Goal: Task Accomplishment & Management: Complete application form

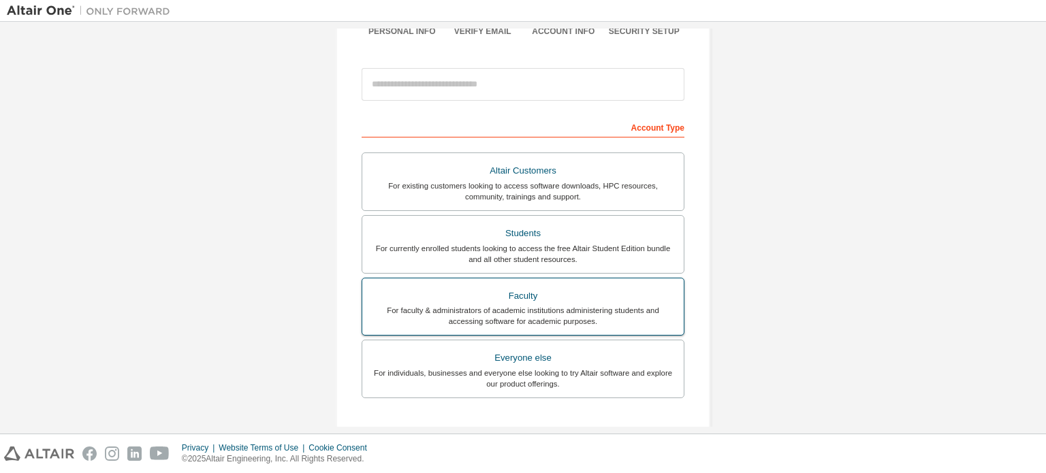
scroll to position [136, 0]
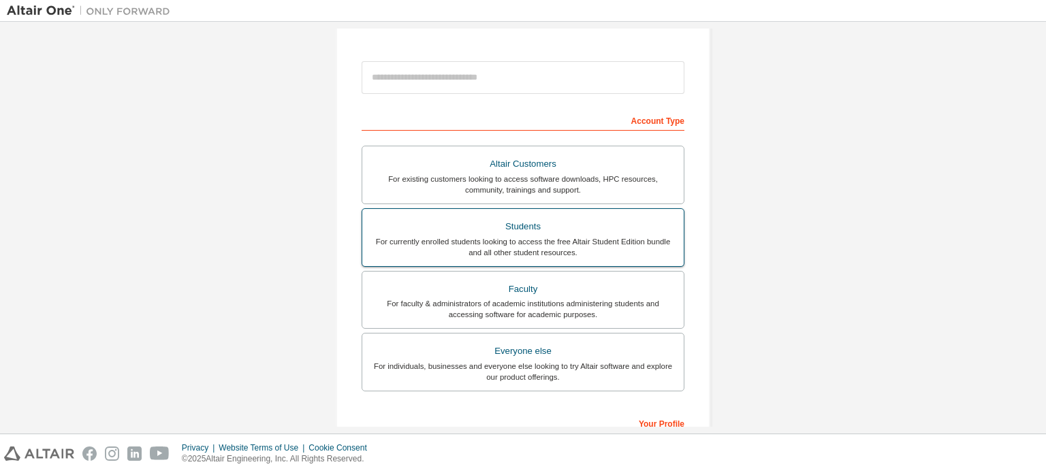
click at [618, 243] on div "For currently enrolled students looking to access the free Altair Student Editi…" at bounding box center [522, 247] width 305 height 22
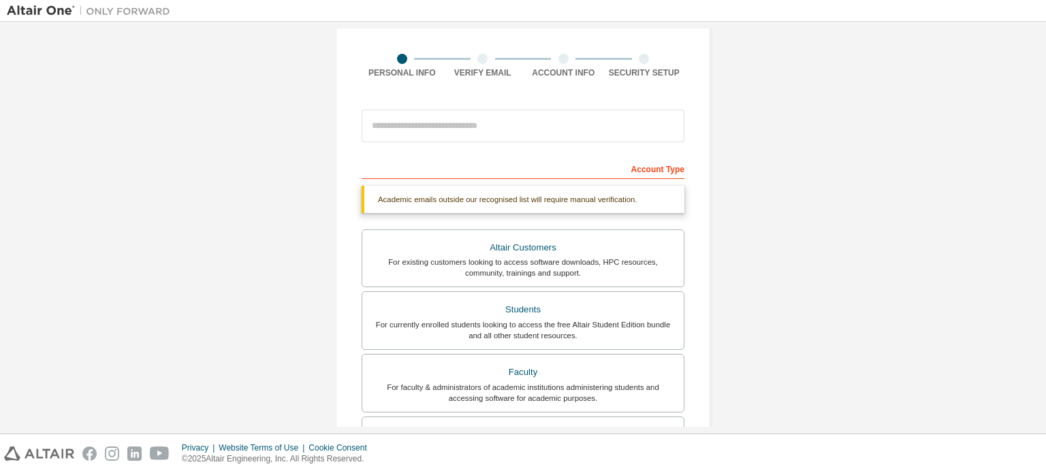
scroll to position [68, 0]
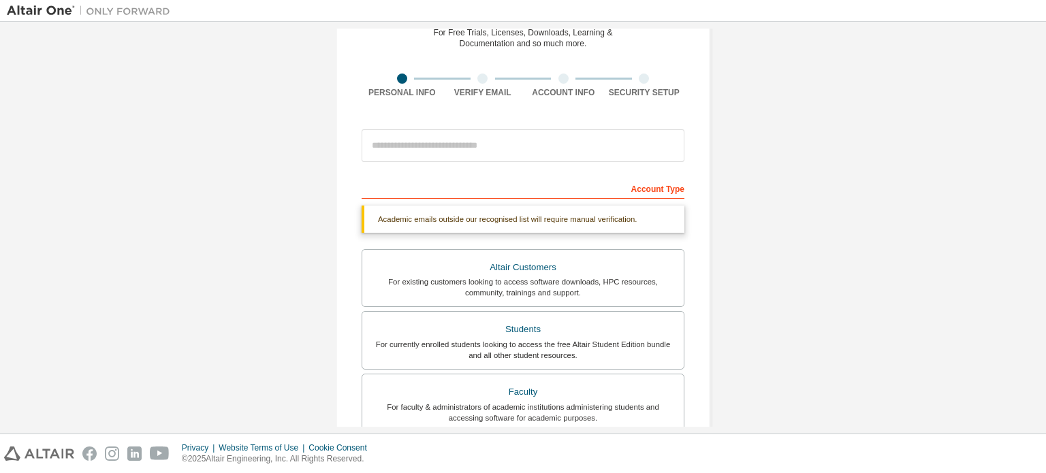
click at [459, 180] on div "Account Type" at bounding box center [522, 188] width 323 height 22
click at [455, 187] on div "Account Type" at bounding box center [522, 188] width 323 height 22
click at [425, 193] on div "Account Type" at bounding box center [522, 188] width 323 height 22
click at [439, 194] on div "Account Type" at bounding box center [522, 188] width 323 height 22
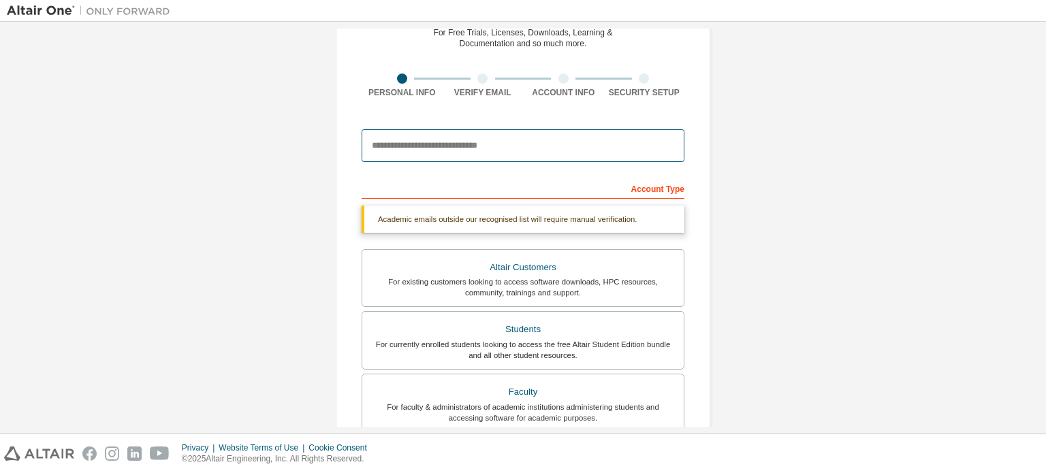
click at [436, 149] on input "email" at bounding box center [522, 145] width 323 height 33
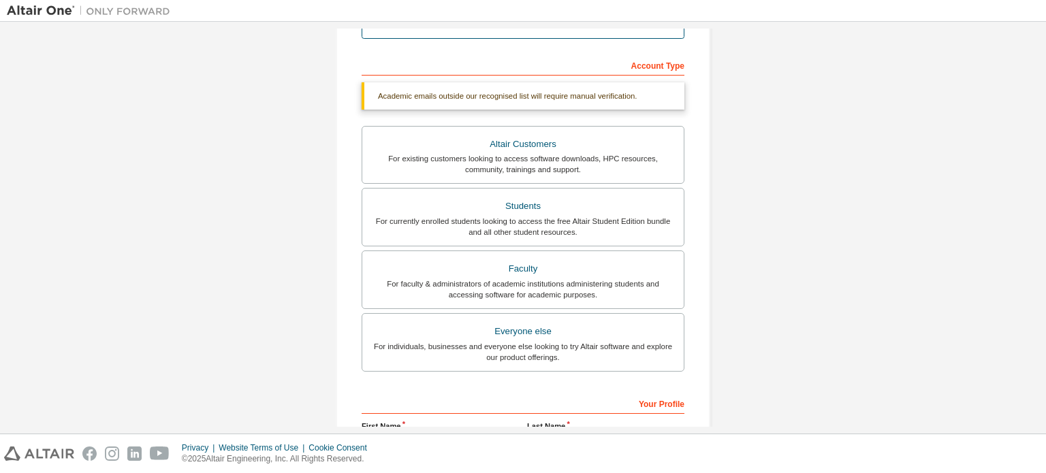
scroll to position [355, 0]
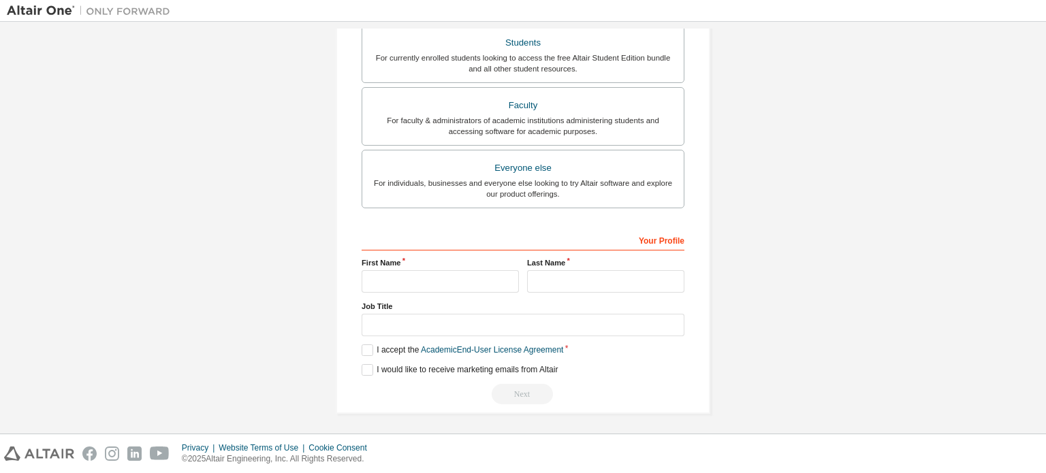
type input "**********"
click at [433, 278] on input "text" at bounding box center [439, 281] width 157 height 22
type input "***"
click at [583, 274] on input "text" at bounding box center [605, 281] width 157 height 22
type input "******"
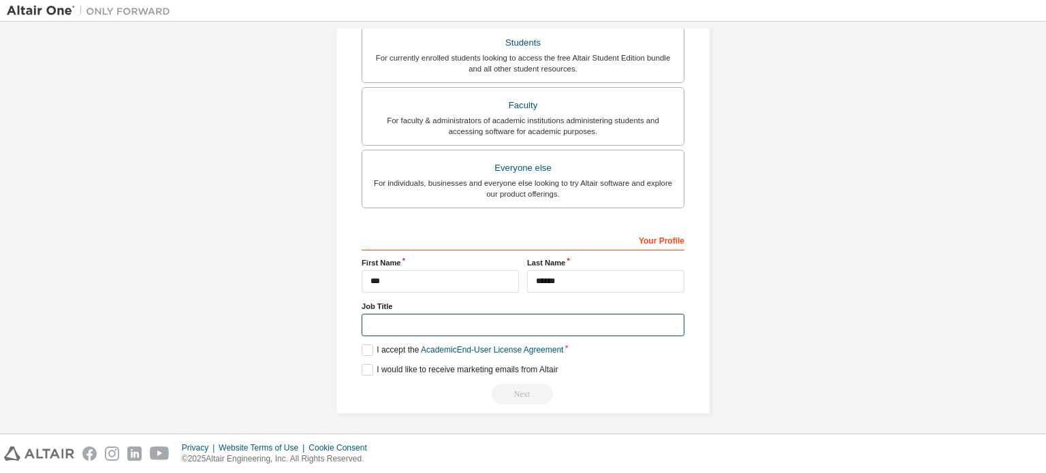
click at [531, 317] on input "text" at bounding box center [522, 325] width 323 height 22
drag, startPoint x: 440, startPoint y: 324, endPoint x: 322, endPoint y: 325, distance: 118.4
click at [322, 325] on div "**********" at bounding box center [522, 52] width 407 height 756
type input "*******"
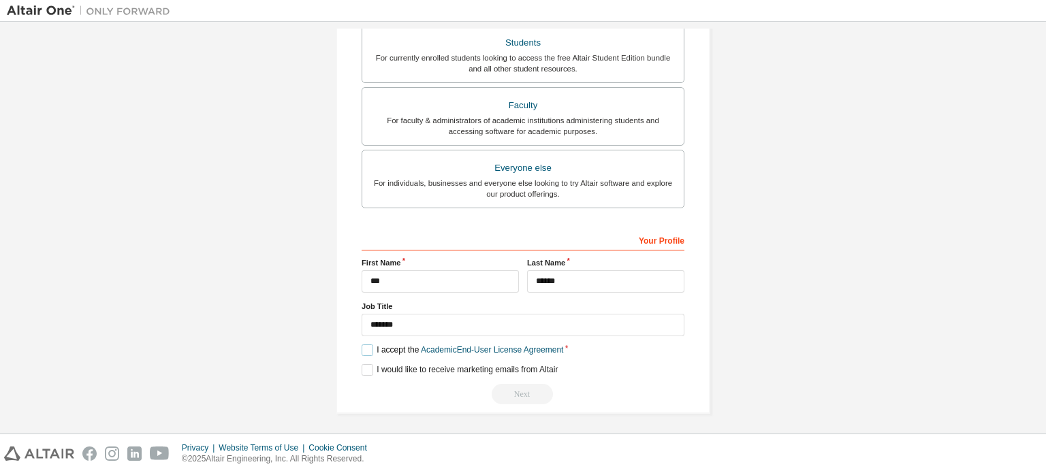
click at [365, 346] on label "I accept the Academic End-User License Agreement" at bounding box center [461, 350] width 201 height 12
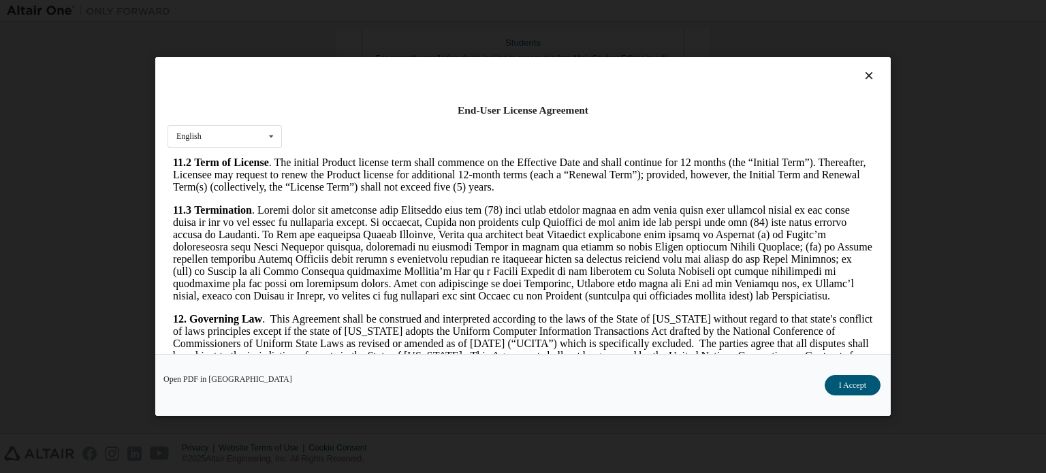
scroll to position [2246, 0]
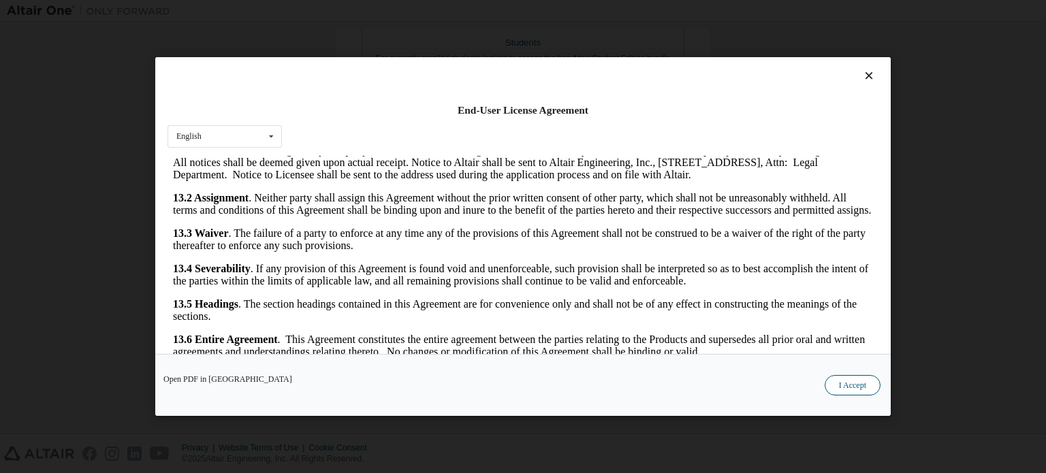
click at [850, 387] on button "I Accept" at bounding box center [852, 385] width 56 height 20
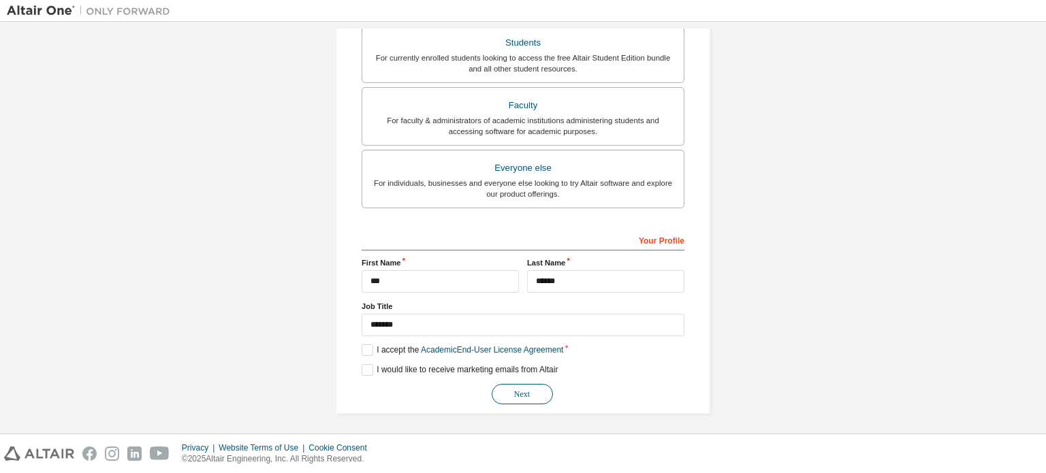
click at [524, 389] on button "Next" at bounding box center [521, 394] width 61 height 20
click at [525, 237] on div "Your Profile" at bounding box center [522, 240] width 323 height 22
click at [504, 238] on div "Your Profile" at bounding box center [522, 240] width 323 height 22
click at [655, 239] on div "Your Profile" at bounding box center [522, 240] width 323 height 22
click at [677, 242] on div "Your Profile" at bounding box center [522, 240] width 323 height 22
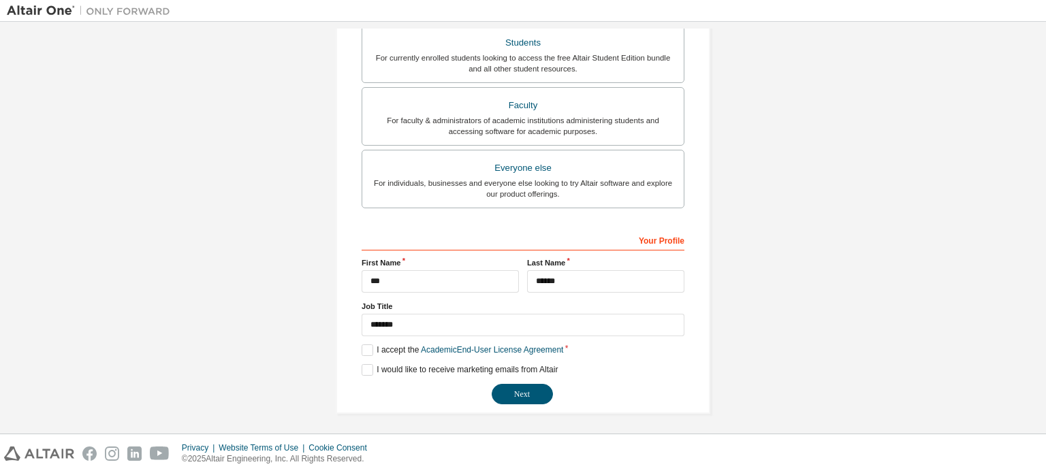
click at [544, 239] on div "Your Profile" at bounding box center [522, 240] width 323 height 22
click at [528, 240] on div "Your Profile" at bounding box center [522, 240] width 323 height 22
click at [425, 288] on input "***" at bounding box center [439, 281] width 157 height 22
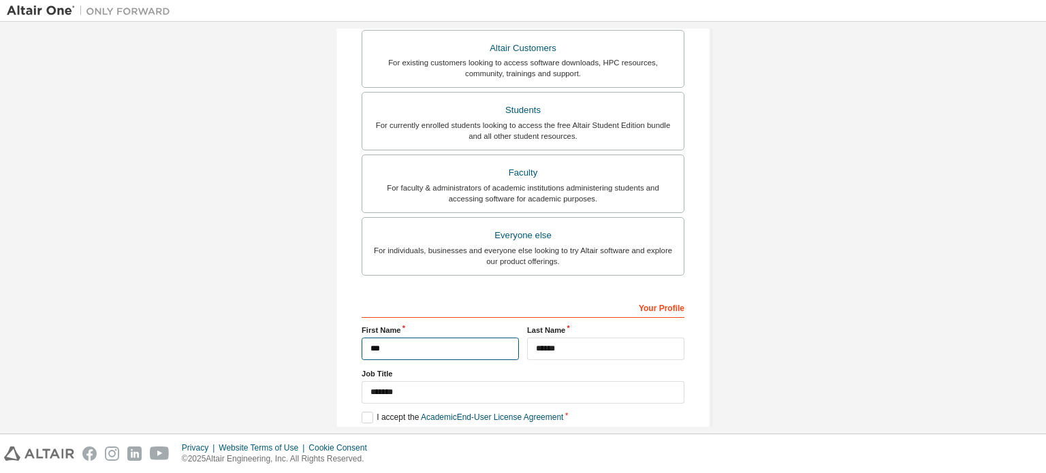
scroll to position [150, 0]
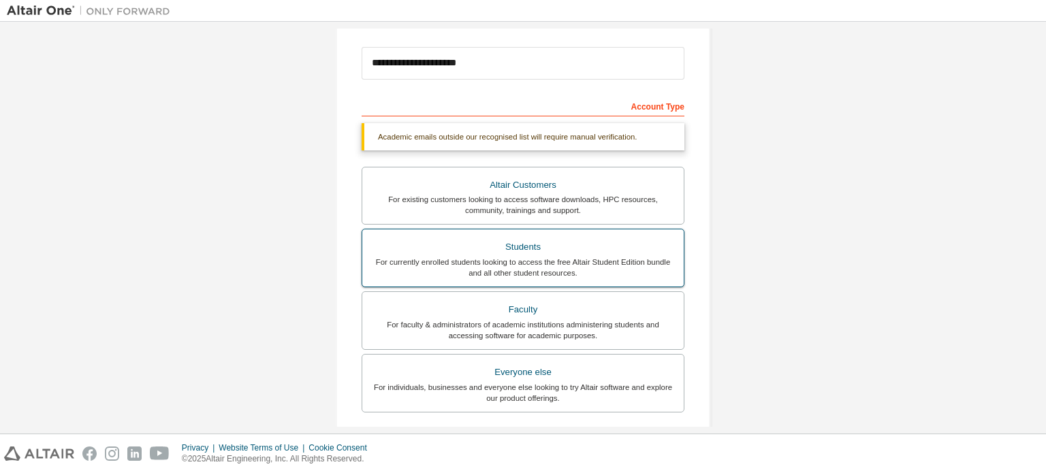
click at [513, 253] on div "Students" at bounding box center [522, 247] width 305 height 19
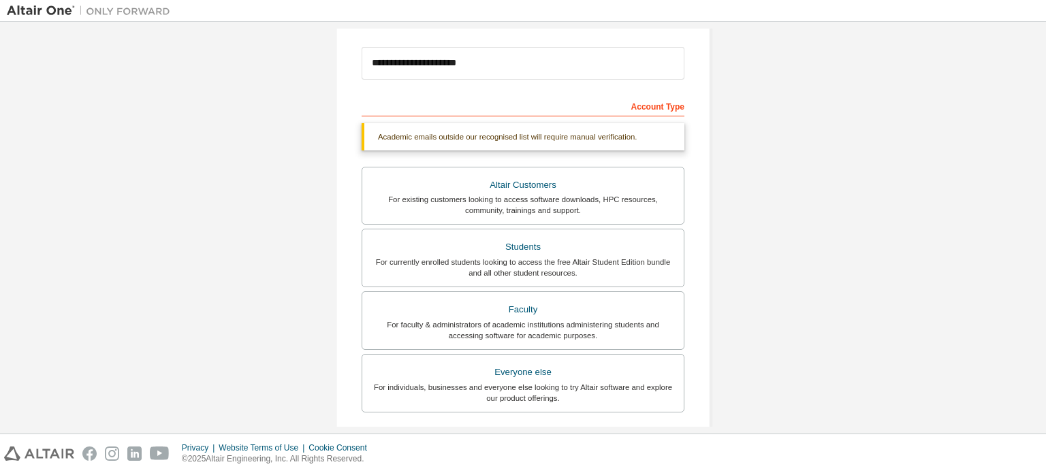
click at [517, 106] on div "Account Type" at bounding box center [522, 106] width 323 height 22
click at [413, 110] on div "Account Type" at bounding box center [522, 106] width 323 height 22
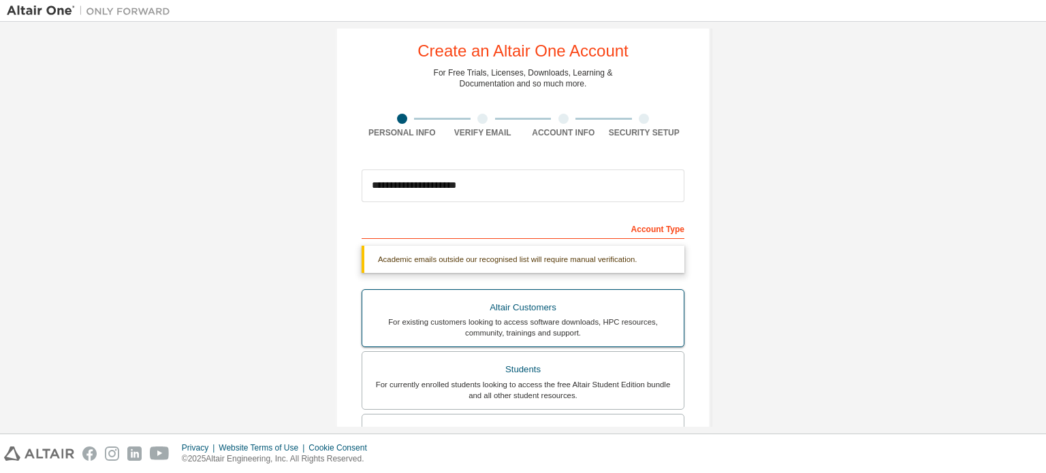
scroll to position [0, 0]
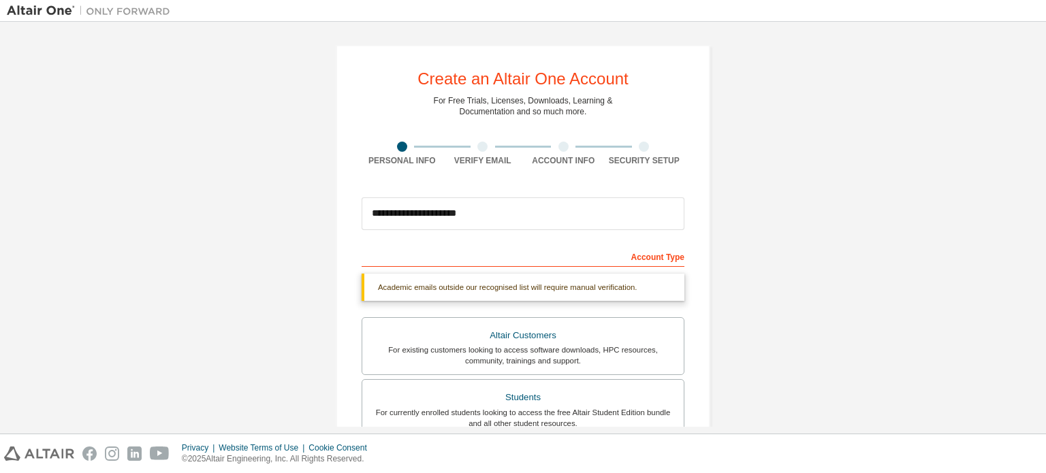
click at [445, 289] on div "Academic emails outside our recognised list will require manual verification." at bounding box center [522, 287] width 323 height 27
drag, startPoint x: 372, startPoint y: 290, endPoint x: 614, endPoint y: 288, distance: 241.7
click at [641, 293] on div "Academic emails outside our recognised list will require manual verification." at bounding box center [522, 287] width 323 height 27
click at [550, 263] on div "Account Type" at bounding box center [522, 256] width 323 height 22
click at [645, 259] on div "Account Type" at bounding box center [522, 256] width 323 height 22
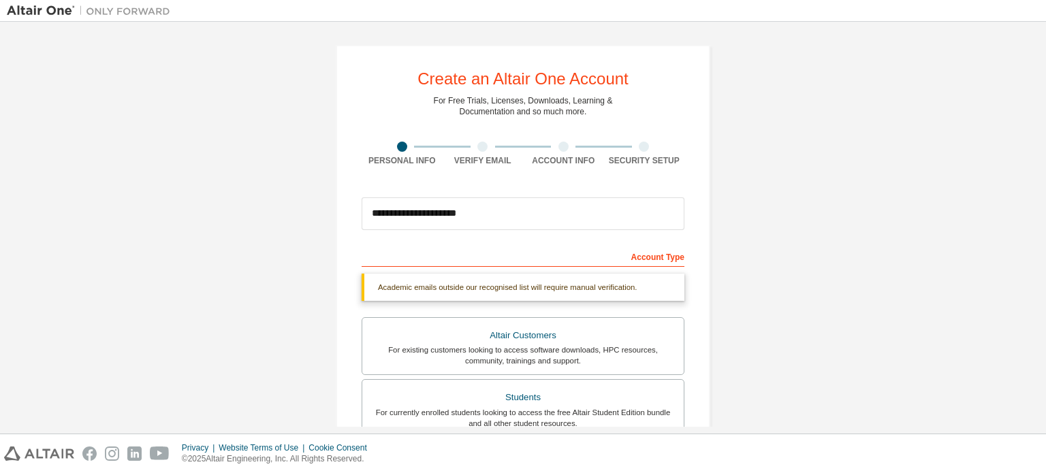
drag, startPoint x: 600, startPoint y: 258, endPoint x: 624, endPoint y: 258, distance: 23.8
click at [602, 258] on div "Account Type" at bounding box center [522, 256] width 323 height 22
click at [636, 255] on div "Account Type" at bounding box center [522, 256] width 323 height 22
click at [643, 257] on div "Account Type" at bounding box center [522, 256] width 323 height 22
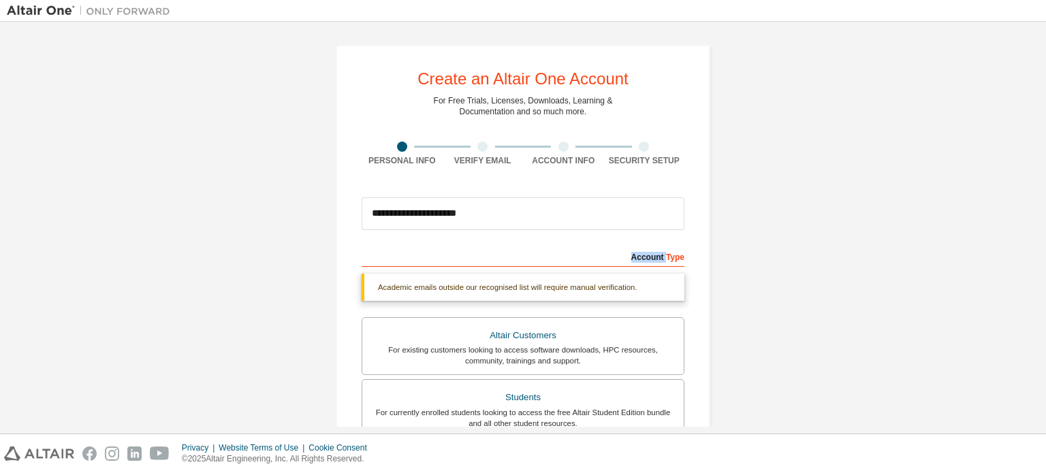
click at [599, 261] on div "Account Type" at bounding box center [522, 256] width 323 height 22
click at [613, 405] on div "Students" at bounding box center [522, 397] width 305 height 19
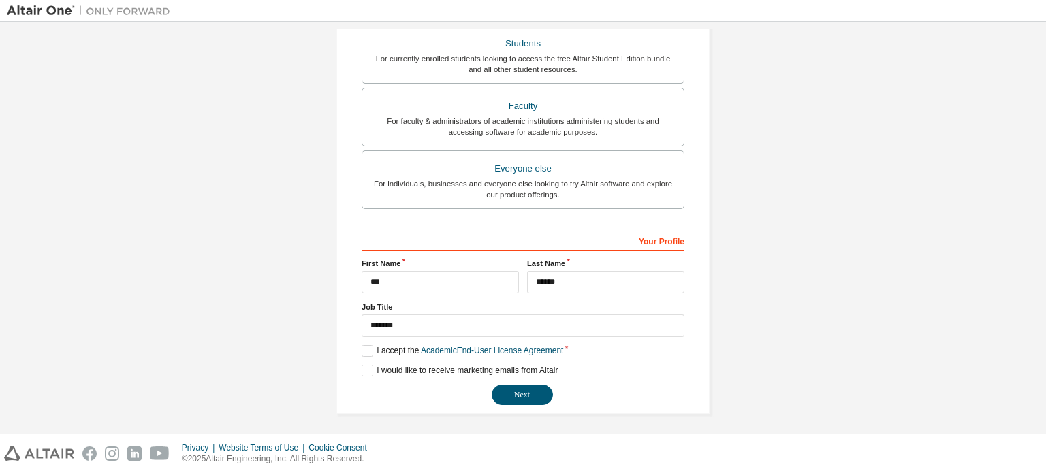
scroll to position [355, 0]
drag, startPoint x: 681, startPoint y: 233, endPoint x: 664, endPoint y: 240, distance: 17.4
click at [677, 233] on div "Your Profile" at bounding box center [522, 240] width 323 height 22
click at [652, 242] on div "Your Profile" at bounding box center [522, 240] width 323 height 22
click at [524, 393] on button "Next" at bounding box center [521, 394] width 61 height 20
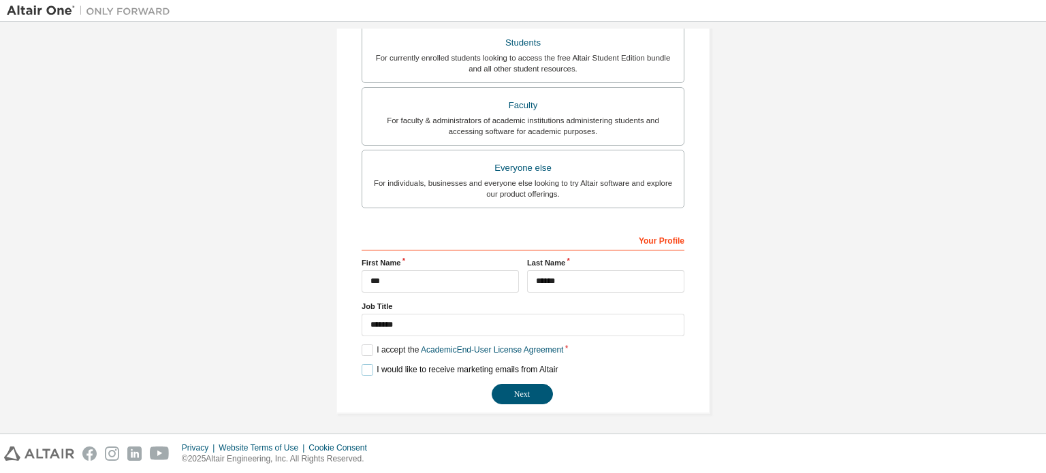
click at [362, 370] on label "I would like to receive marketing emails from Altair" at bounding box center [459, 370] width 196 height 12
click at [497, 391] on button "Next" at bounding box center [521, 394] width 61 height 20
click at [351, 366] on div "**********" at bounding box center [523, 52] width 374 height 724
click at [356, 366] on div "**********" at bounding box center [523, 52] width 374 height 724
drag, startPoint x: 366, startPoint y: 366, endPoint x: 378, endPoint y: 361, distance: 12.5
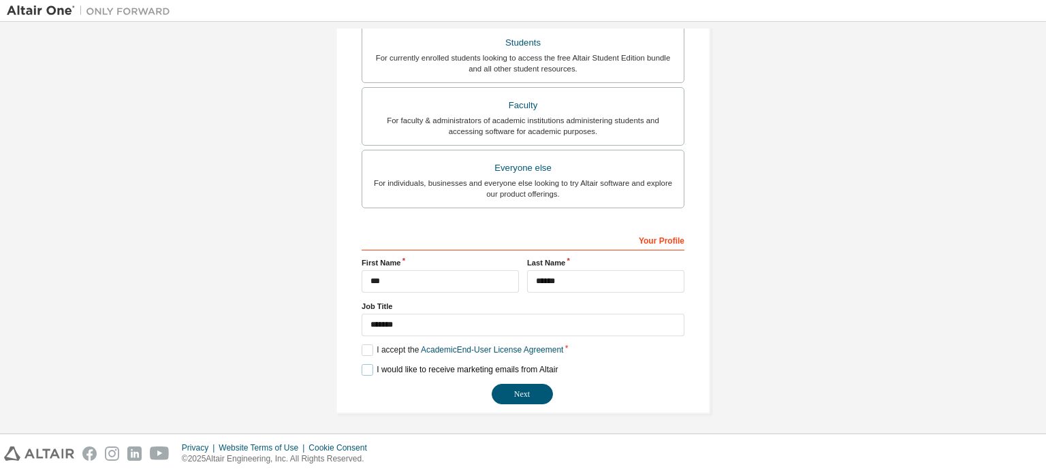
click at [368, 366] on label "I would like to receive marketing emails from Altair" at bounding box center [459, 370] width 196 height 12
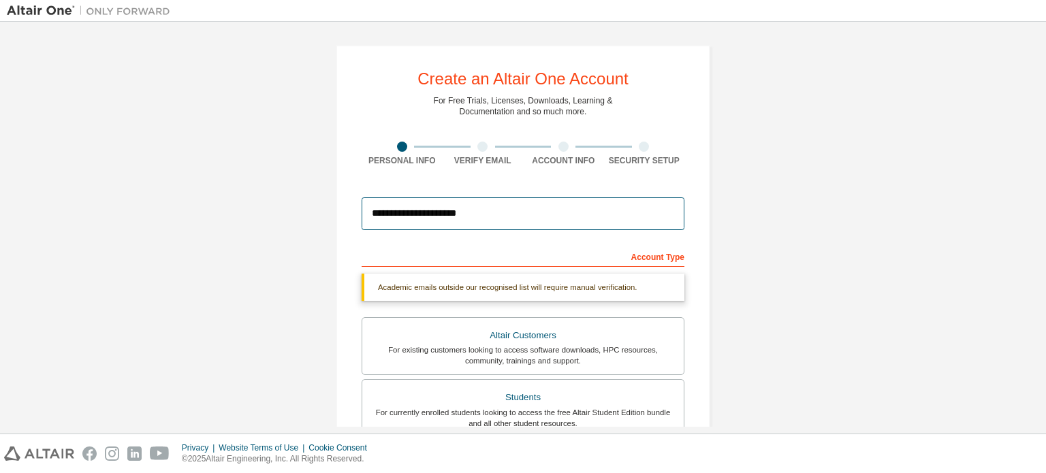
drag, startPoint x: 613, startPoint y: 225, endPoint x: 499, endPoint y: 244, distance: 115.3
click at [613, 225] on input "**********" at bounding box center [522, 213] width 323 height 33
click at [519, 276] on div "Academic emails outside our recognised list will require manual verification." at bounding box center [522, 287] width 323 height 27
click at [517, 276] on div "Academic emails outside our recognised list will require manual verification." at bounding box center [522, 287] width 323 height 27
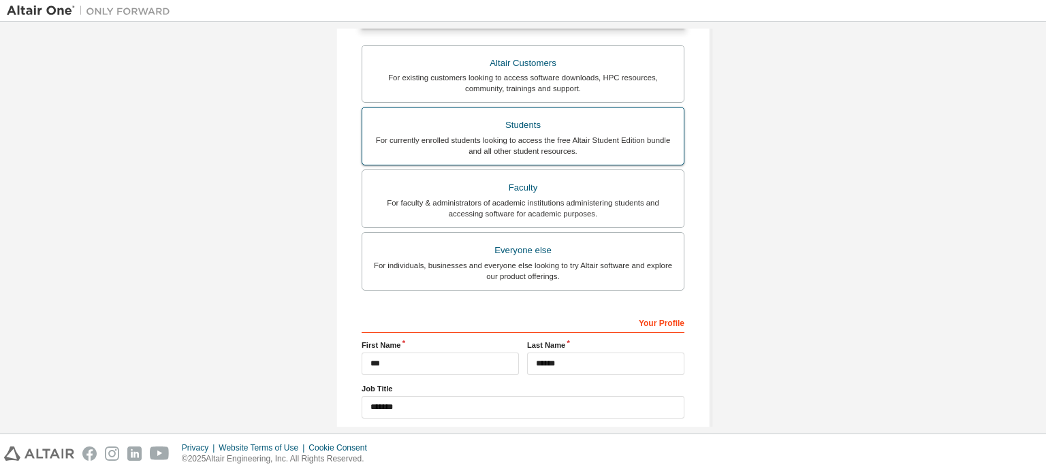
click at [558, 146] on div "For currently enrolled students looking to access the free Altair Student Editi…" at bounding box center [522, 146] width 305 height 22
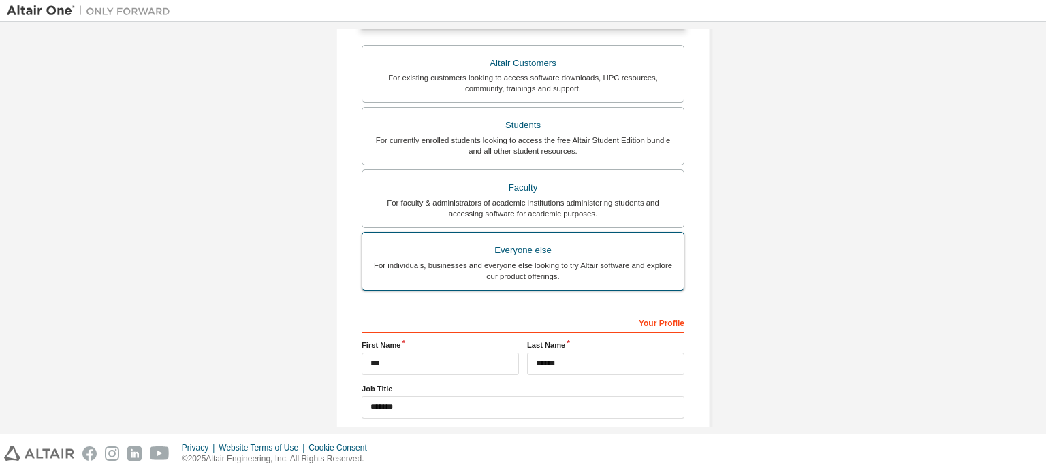
click at [553, 264] on div "For individuals, businesses and everyone else looking to try Altair software an…" at bounding box center [522, 271] width 305 height 22
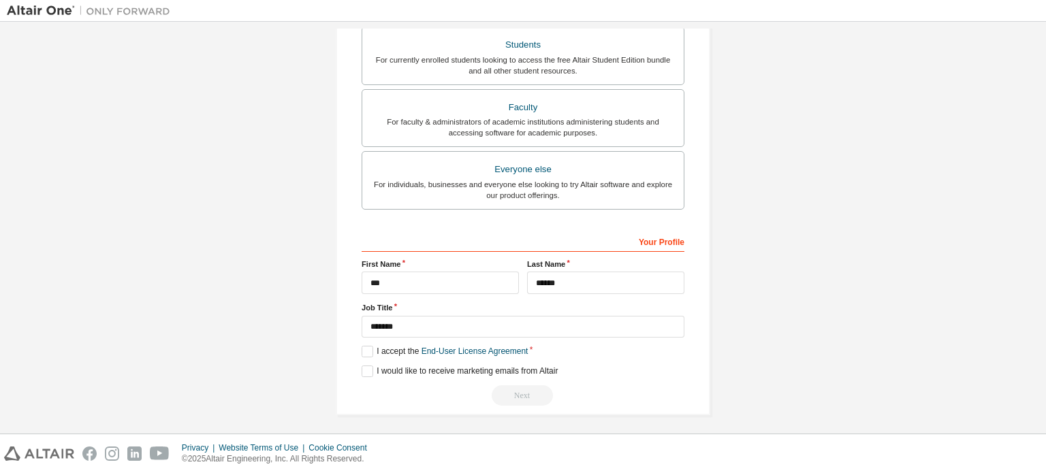
scroll to position [319, 0]
click at [370, 344] on label "I accept the End-User License Agreement" at bounding box center [444, 350] width 166 height 12
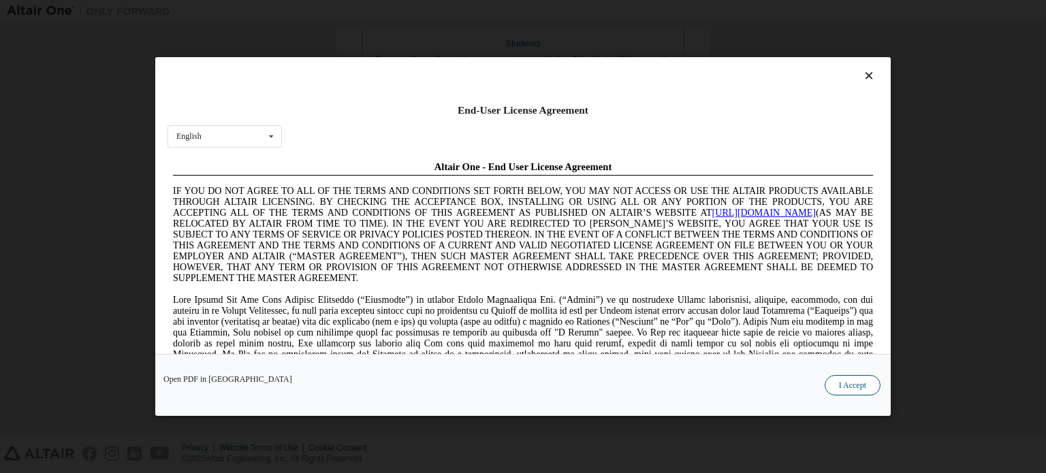
scroll to position [0, 0]
click at [852, 387] on button "I Accept" at bounding box center [852, 385] width 56 height 20
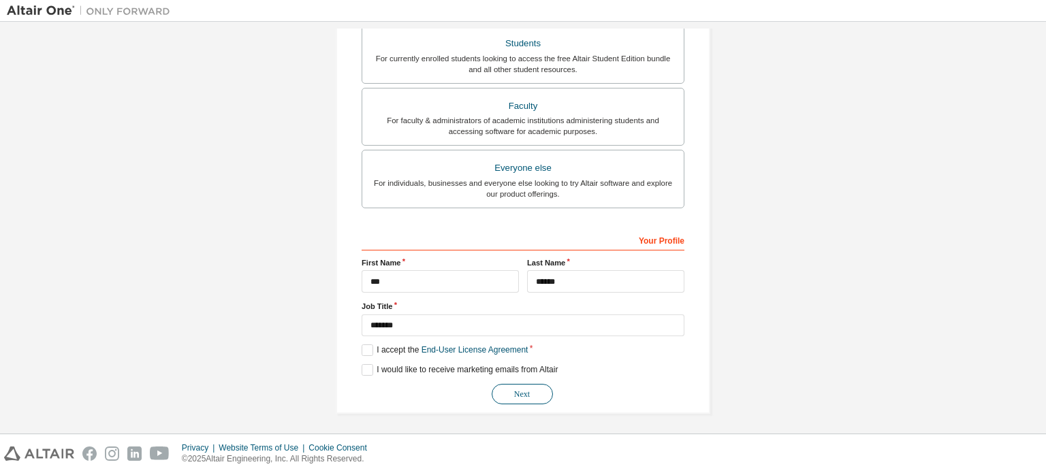
click at [528, 391] on button "Next" at bounding box center [521, 394] width 61 height 20
